Goal: Information Seeking & Learning: Learn about a topic

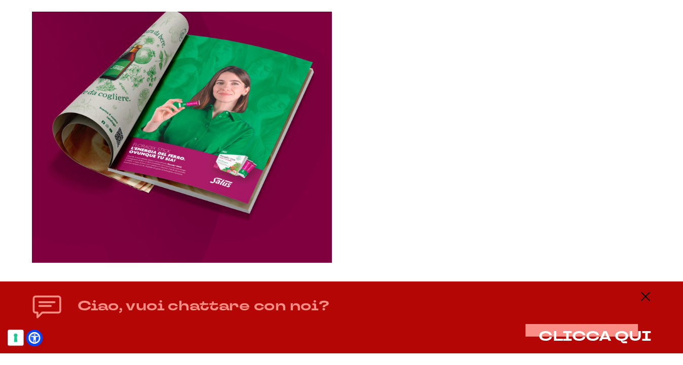
scroll to position [1153, 0]
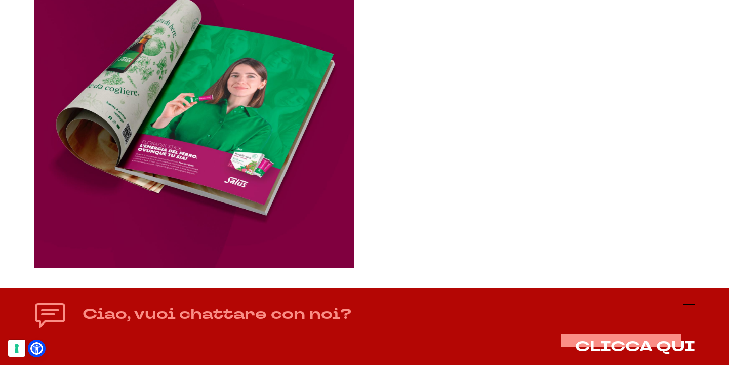
click at [693, 302] on icon at bounding box center [689, 304] width 12 height 12
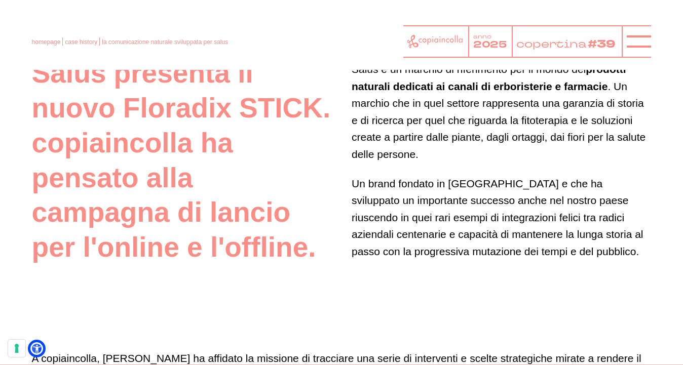
scroll to position [503, 0]
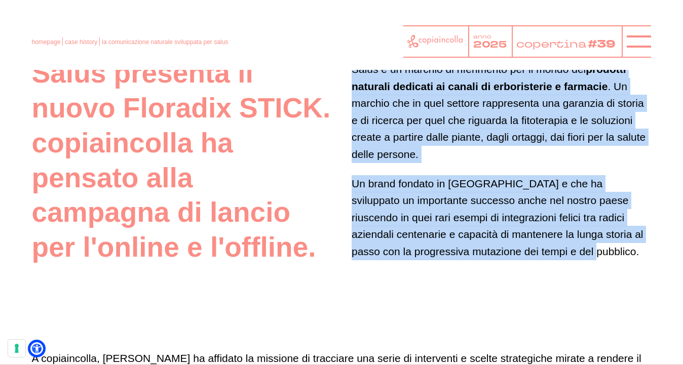
drag, startPoint x: 350, startPoint y: 77, endPoint x: 419, endPoint y: 288, distance: 221.4
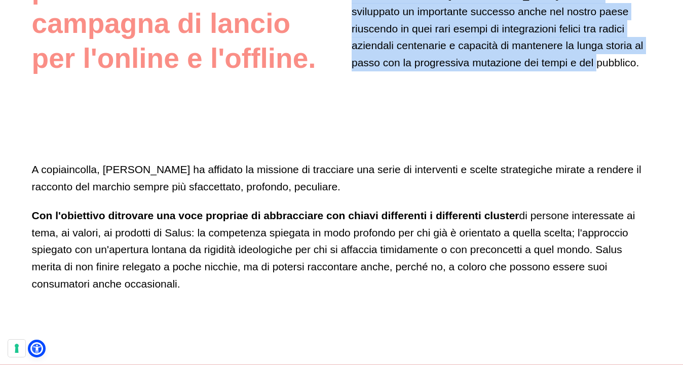
copy div "Salus è un marchio di riferimento per il mondo dei prodotti naturali dedicati a…"
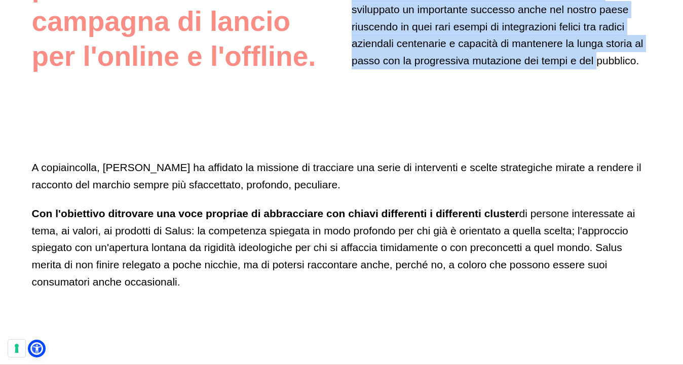
scroll to position [695, 0]
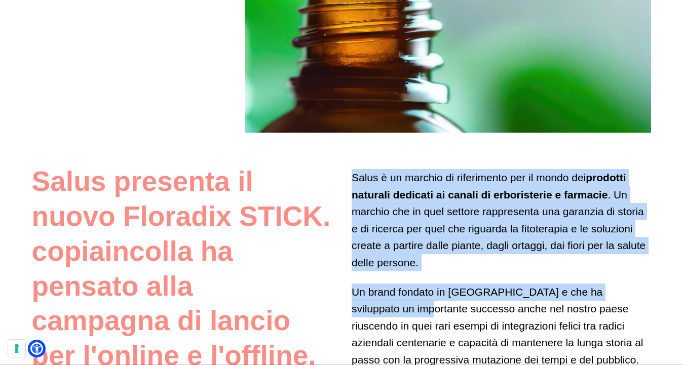
drag, startPoint x: 351, startPoint y: 182, endPoint x: 423, endPoint y: 294, distance: 132.7
click at [421, 299] on div "Salus è un marchio di riferimento per il mondo dei prodotti naturali dedicati a…" at bounding box center [500, 268] width 299 height 209
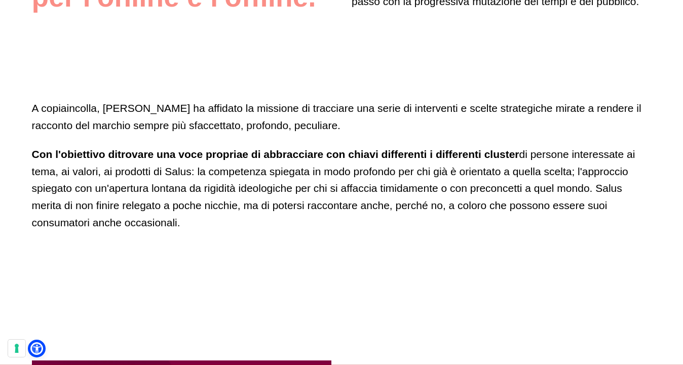
scroll to position [754, 0]
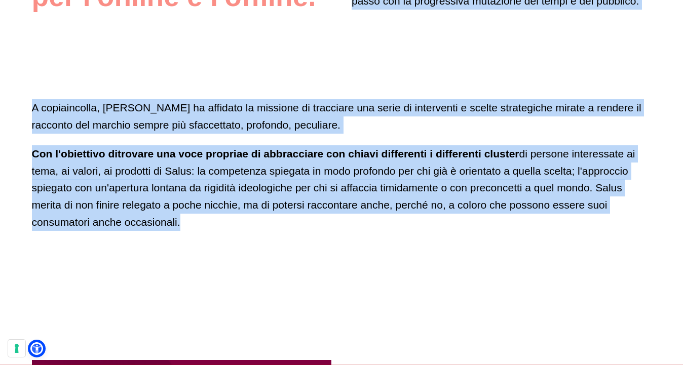
click at [447, 230] on p "Con l' obiettivo di trovare una voce propria e di abbracciare con chiavi differ…" at bounding box center [341, 187] width 619 height 85
copy div "Lorem i do sitamet co adipiscinge sed do eiusm tem incididu utlabore etdolore m…"
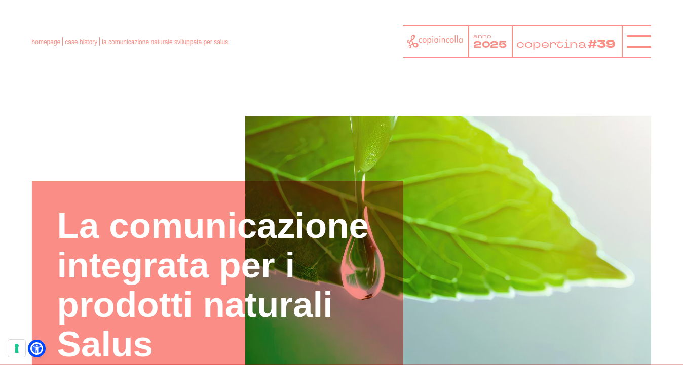
scroll to position [5, 0]
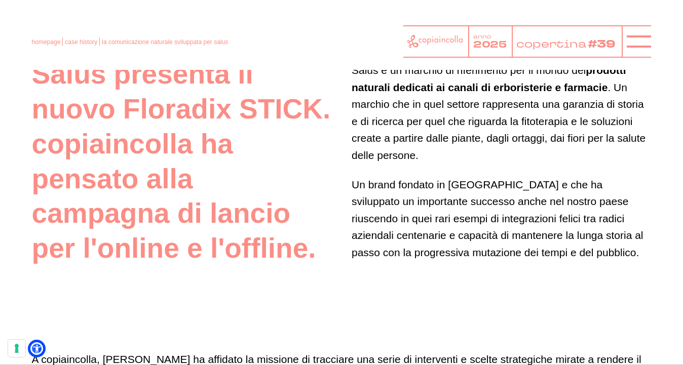
scroll to position [502, 0]
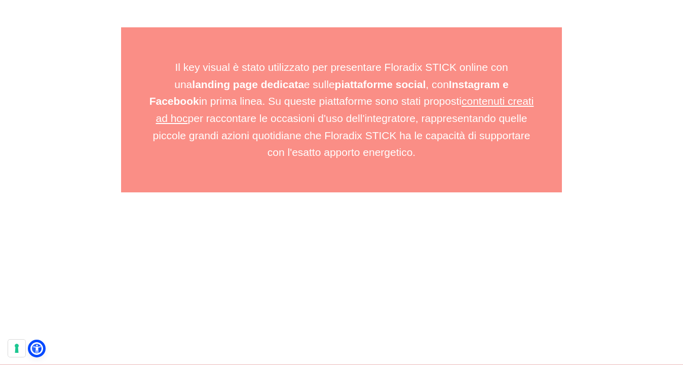
scroll to position [2053, 0]
click at [272, 90] on link "landing page dedicata" at bounding box center [248, 84] width 112 height 12
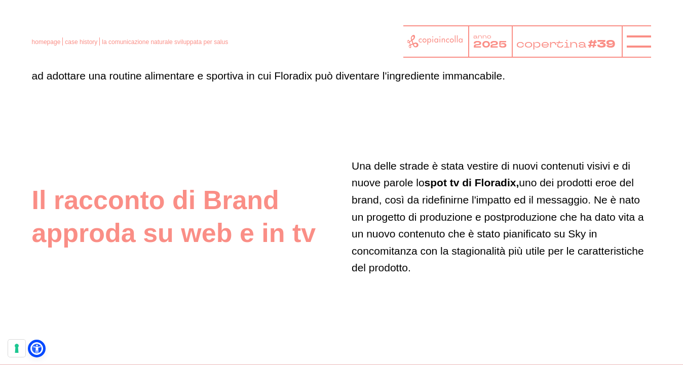
scroll to position [2681, 0]
